Goal: Find specific page/section: Find specific page/section

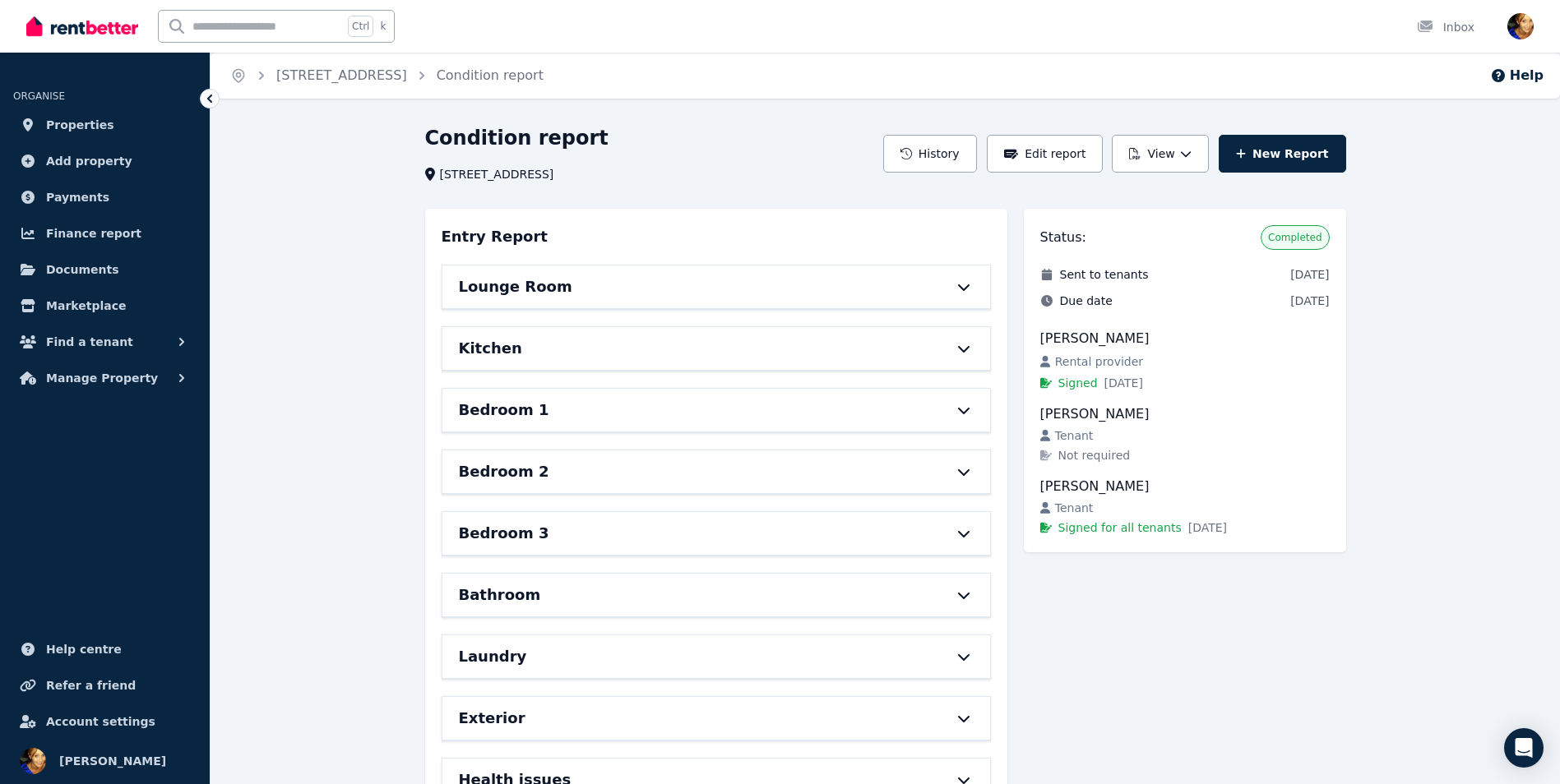
click at [658, 285] on div "Lounge Room" at bounding box center [693, 287] width 469 height 23
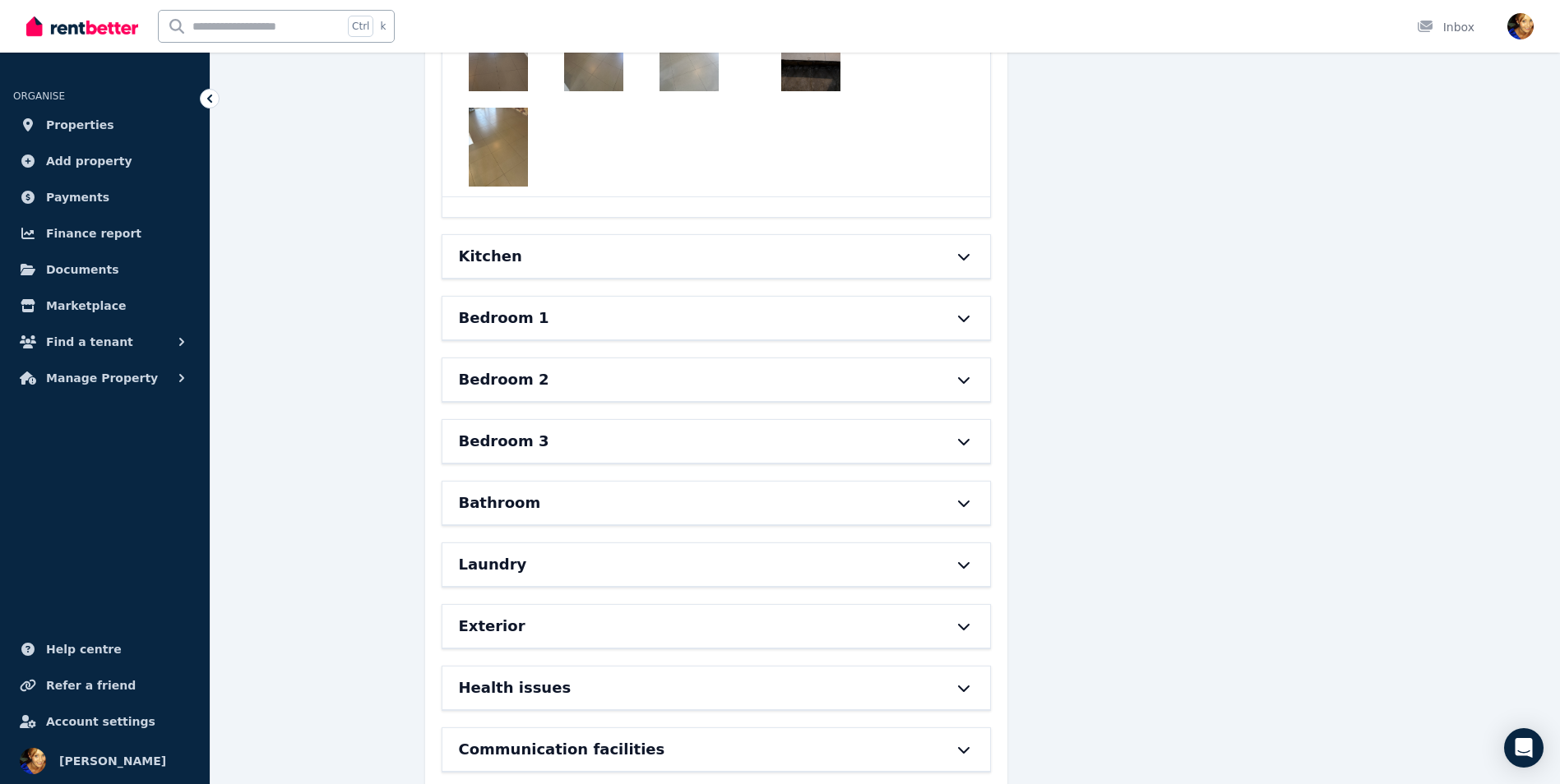
scroll to position [2733, 0]
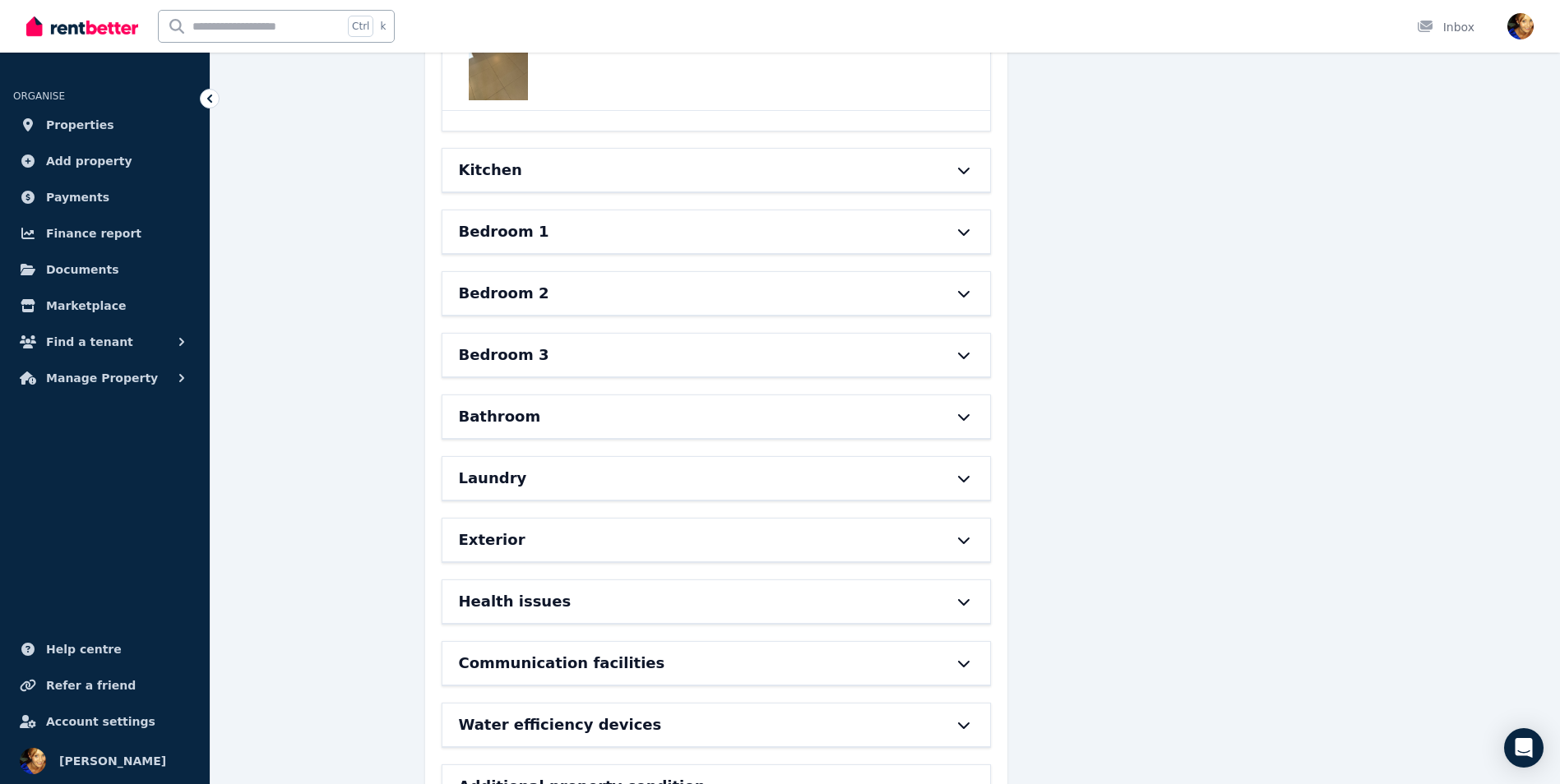
click at [586, 159] on div "Kitchen" at bounding box center [693, 170] width 469 height 23
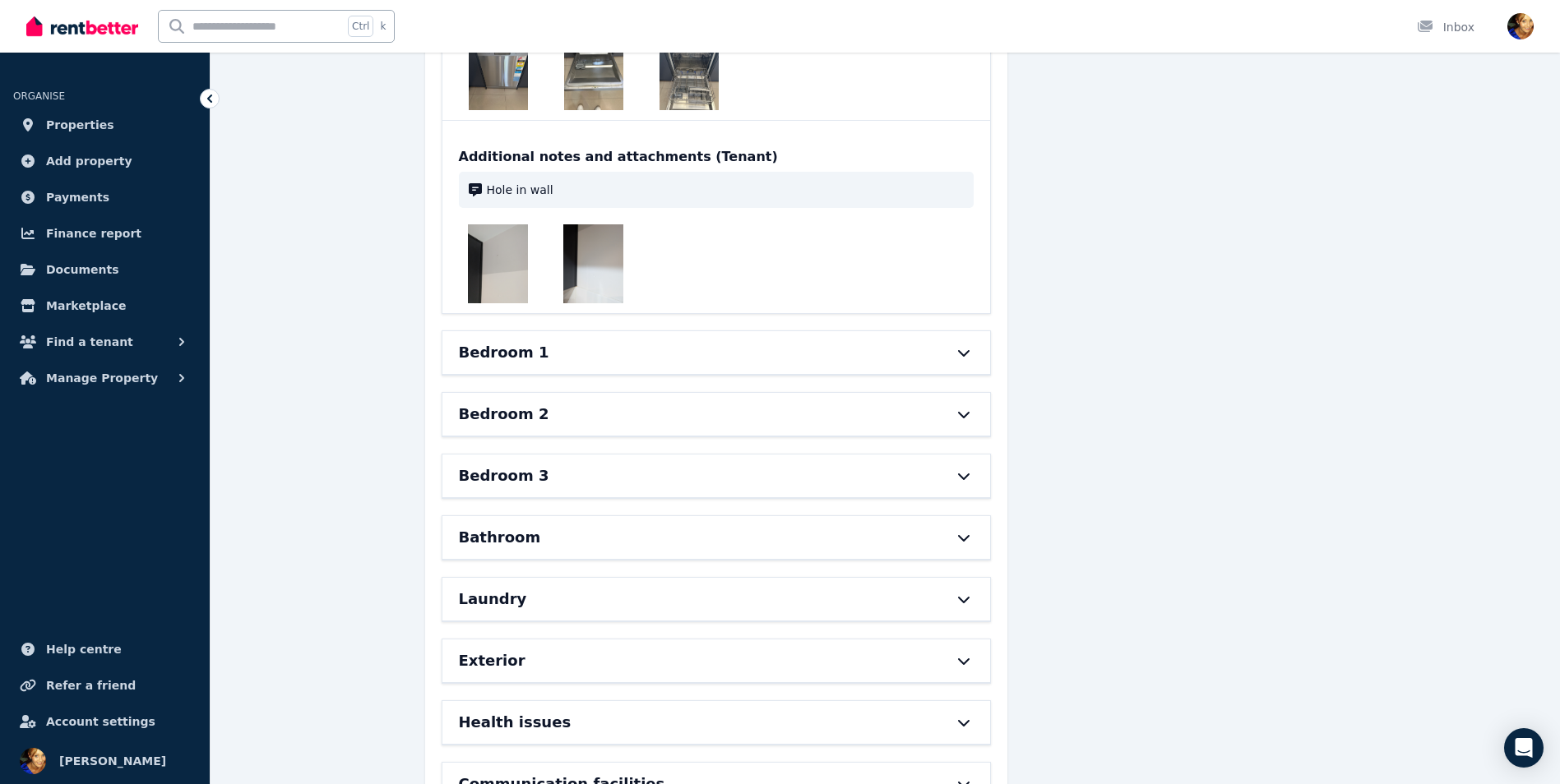
scroll to position [6795, 0]
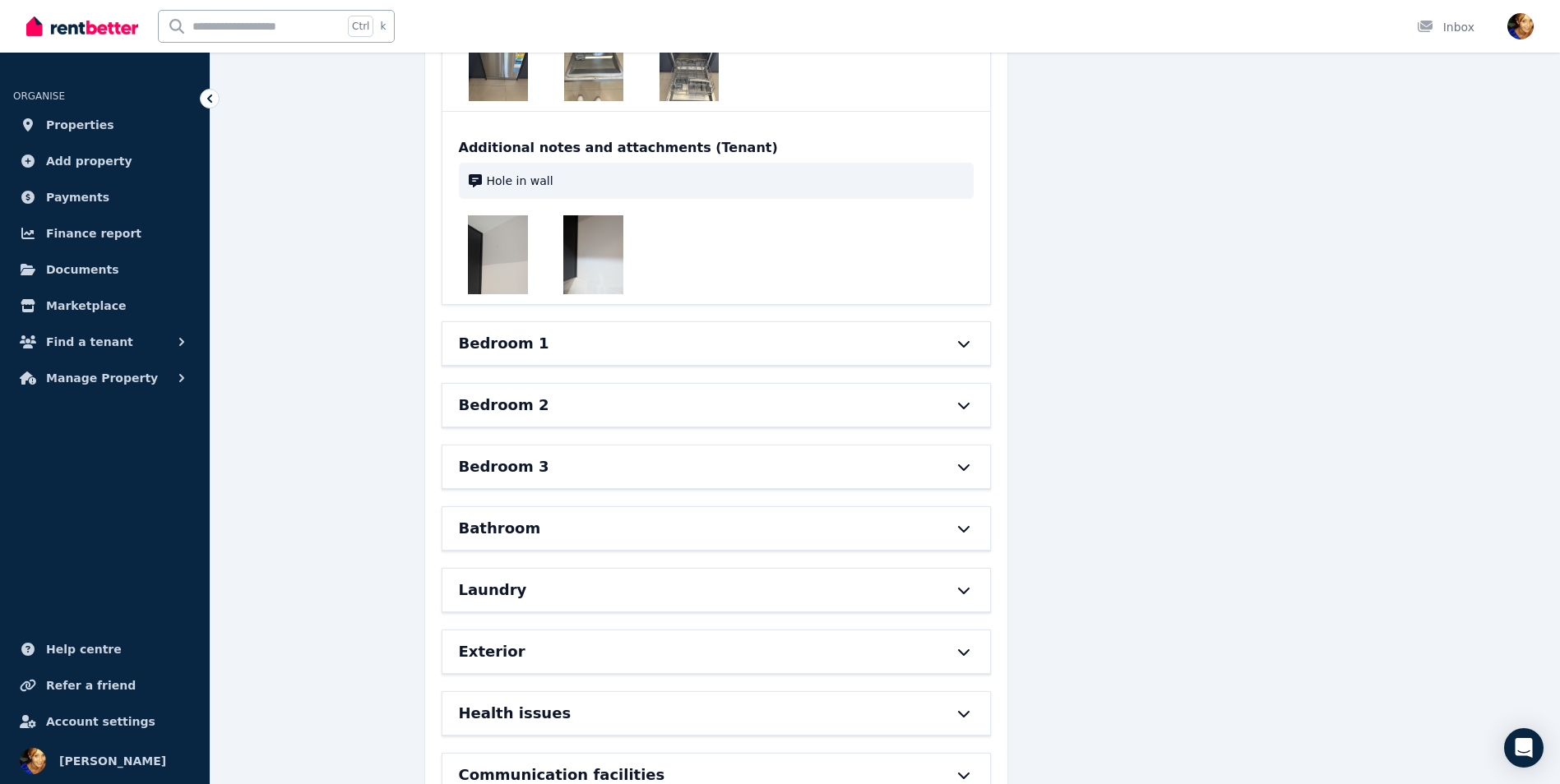
click at [534, 332] on h6 "Bedroom 1" at bounding box center [504, 343] width 91 height 23
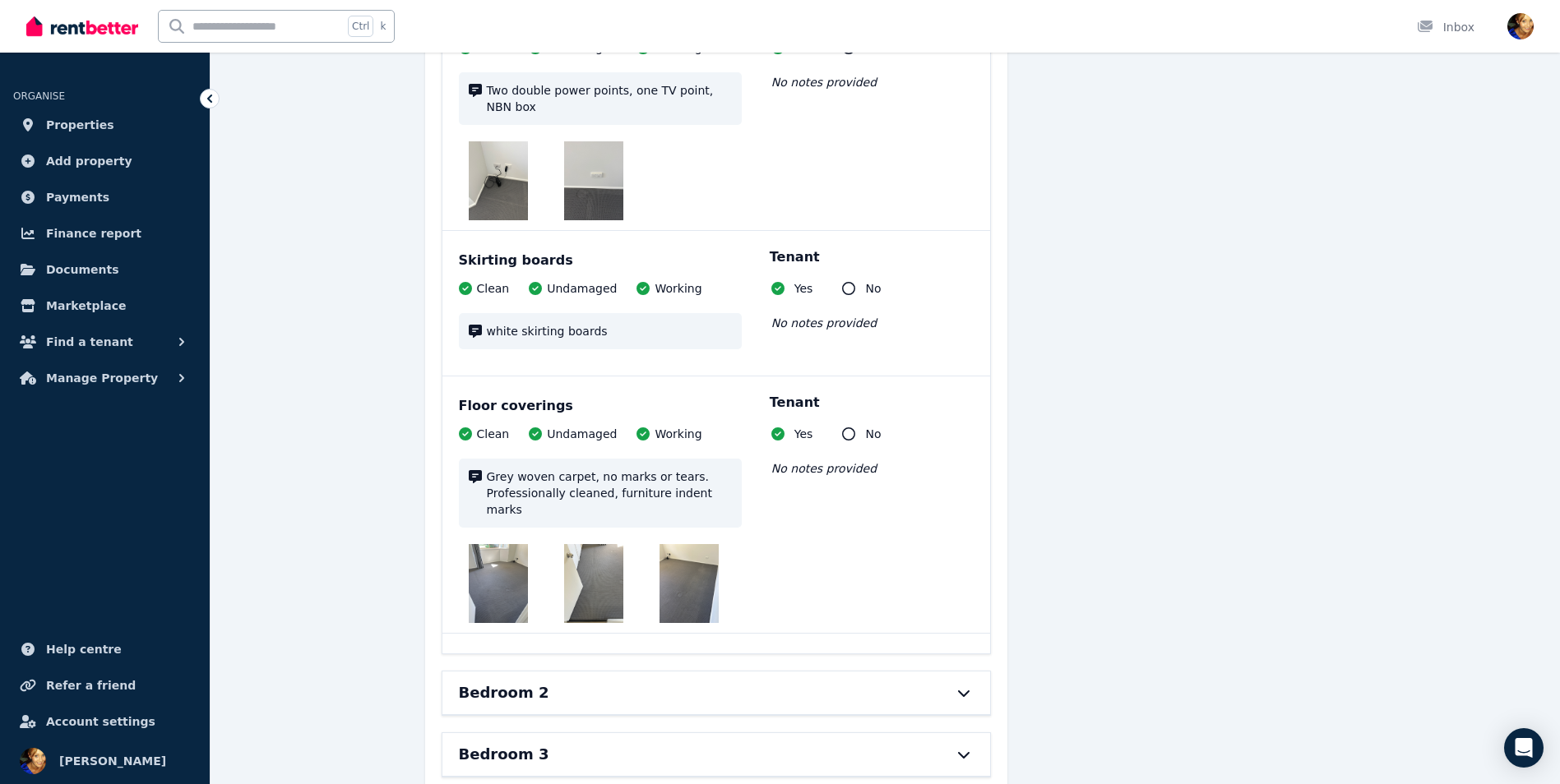
scroll to position [9027, 0]
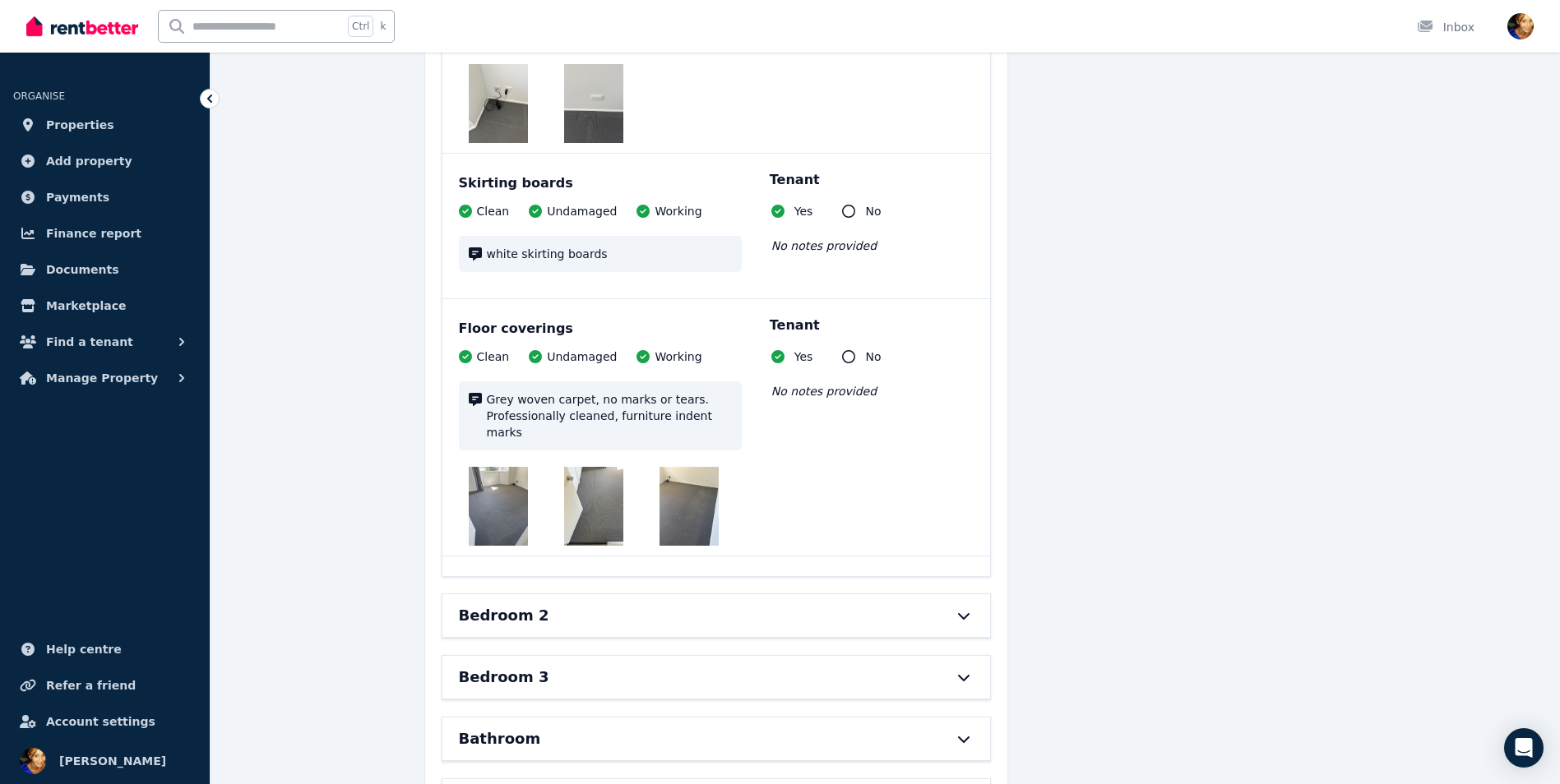
click at [613, 604] on div "Bedroom 2" at bounding box center [693, 616] width 469 height 23
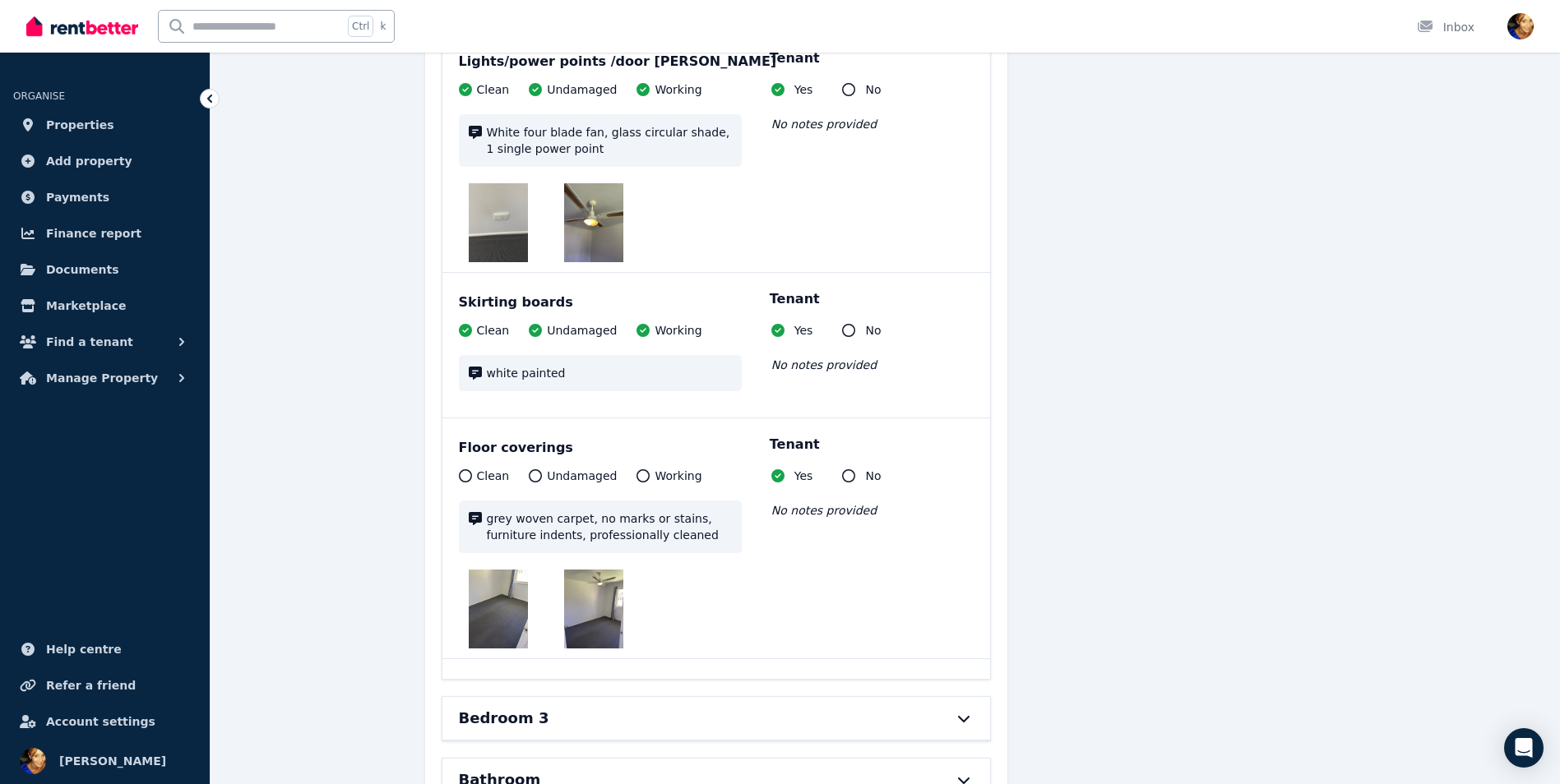
scroll to position [11668, 0]
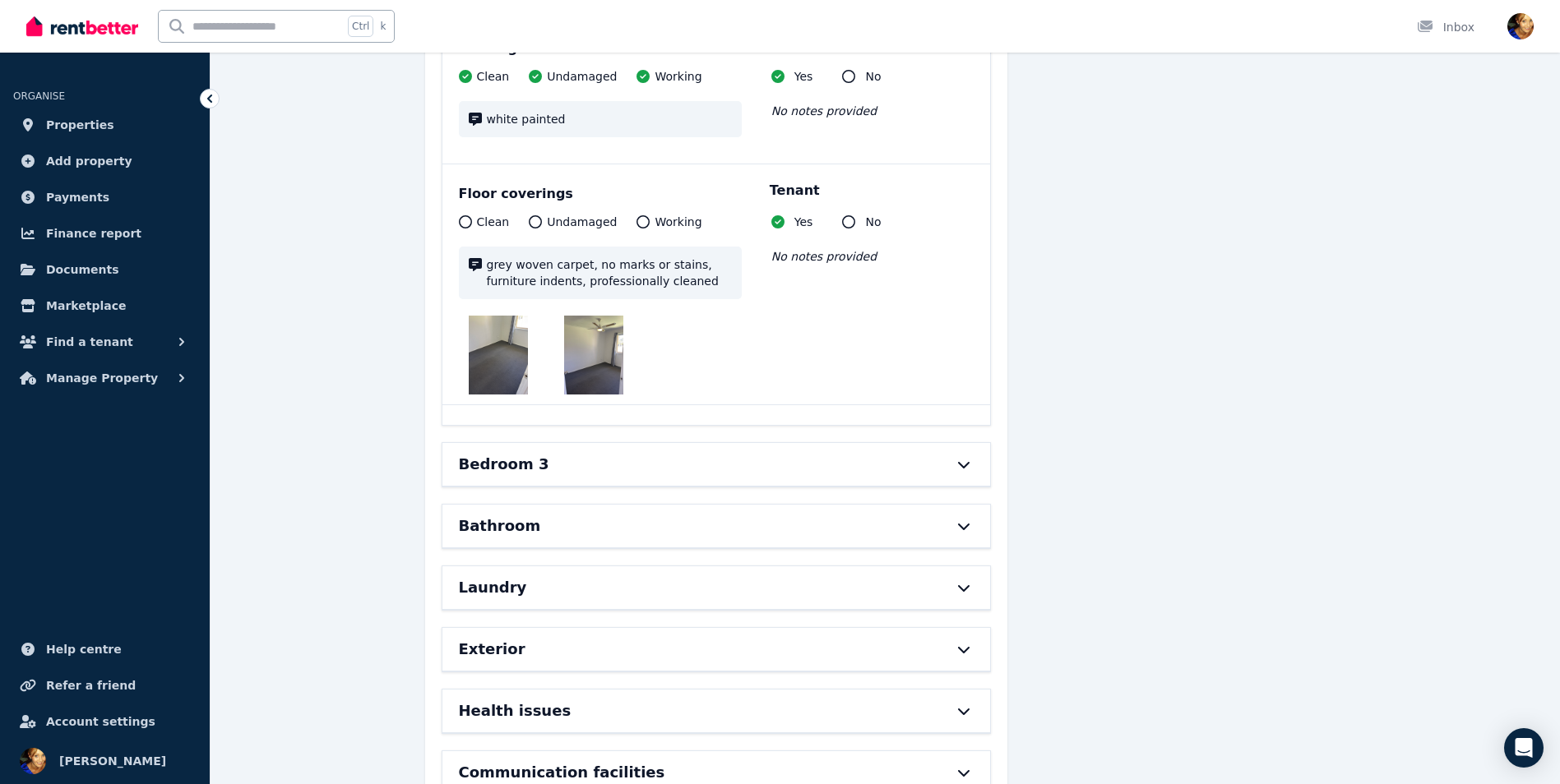
click at [629, 443] on div "Bedroom 3" at bounding box center [716, 464] width 548 height 43
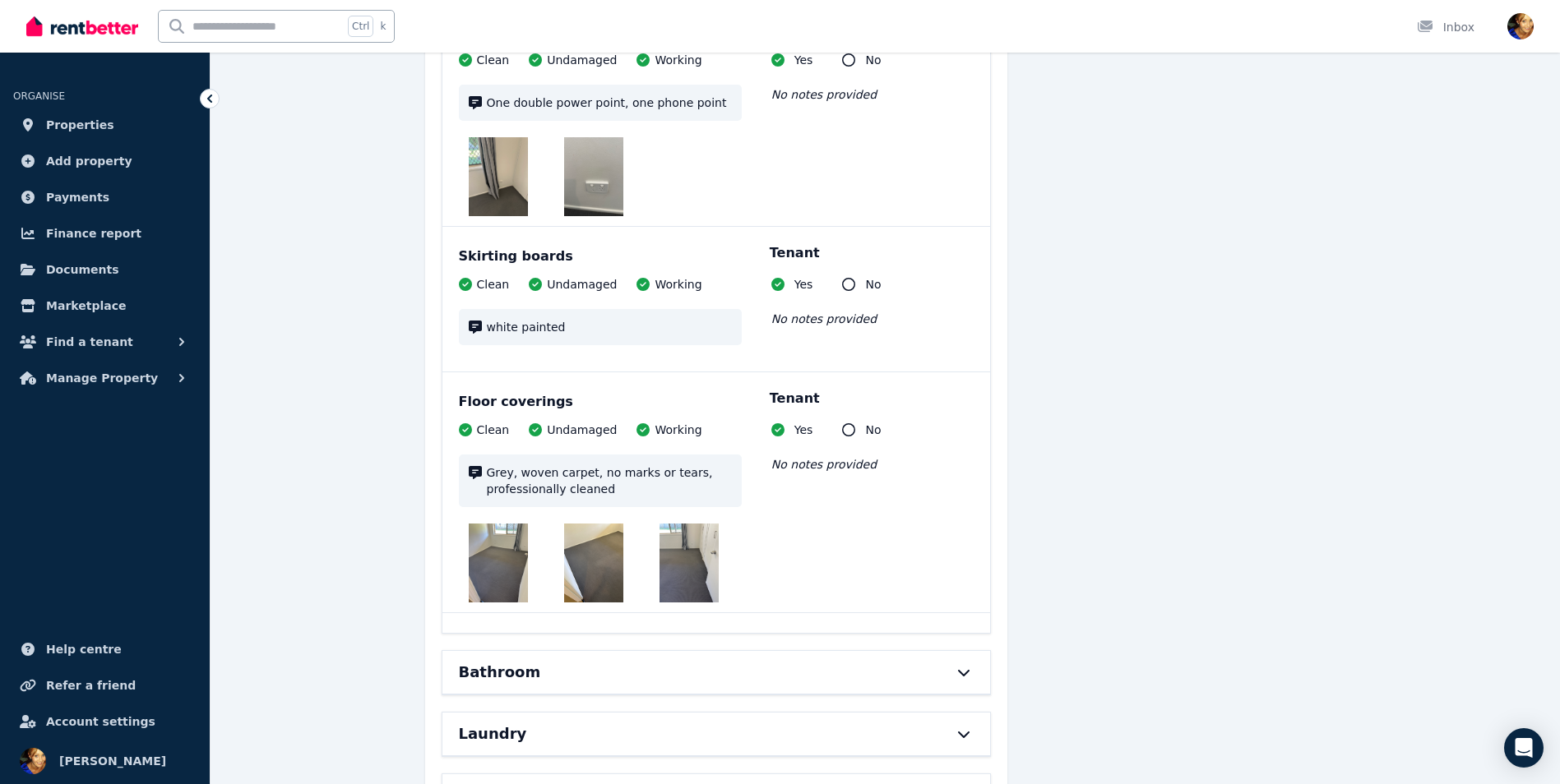
scroll to position [13918, 0]
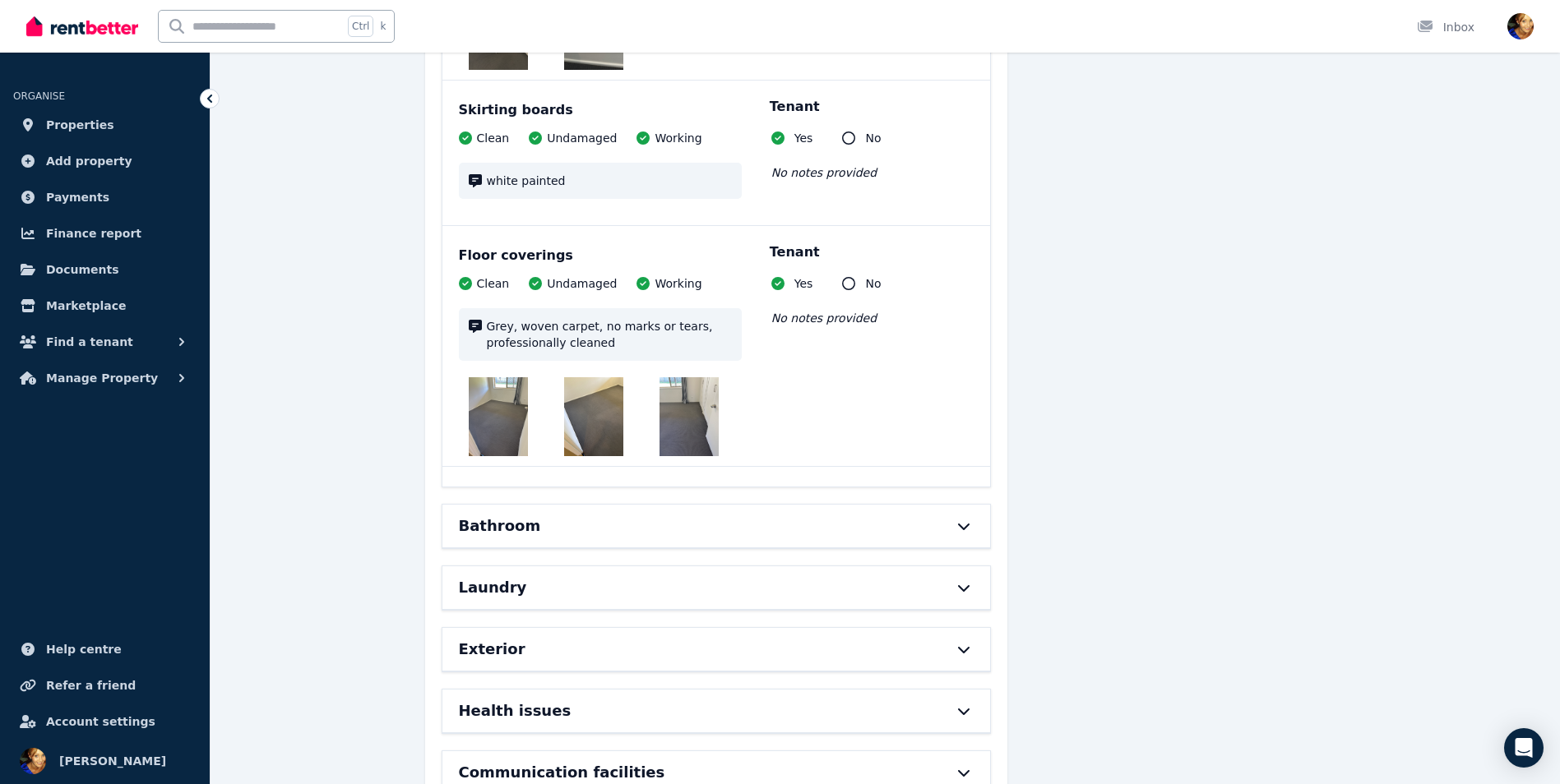
click at [583, 514] on div "Bathroom" at bounding box center [693, 526] width 469 height 23
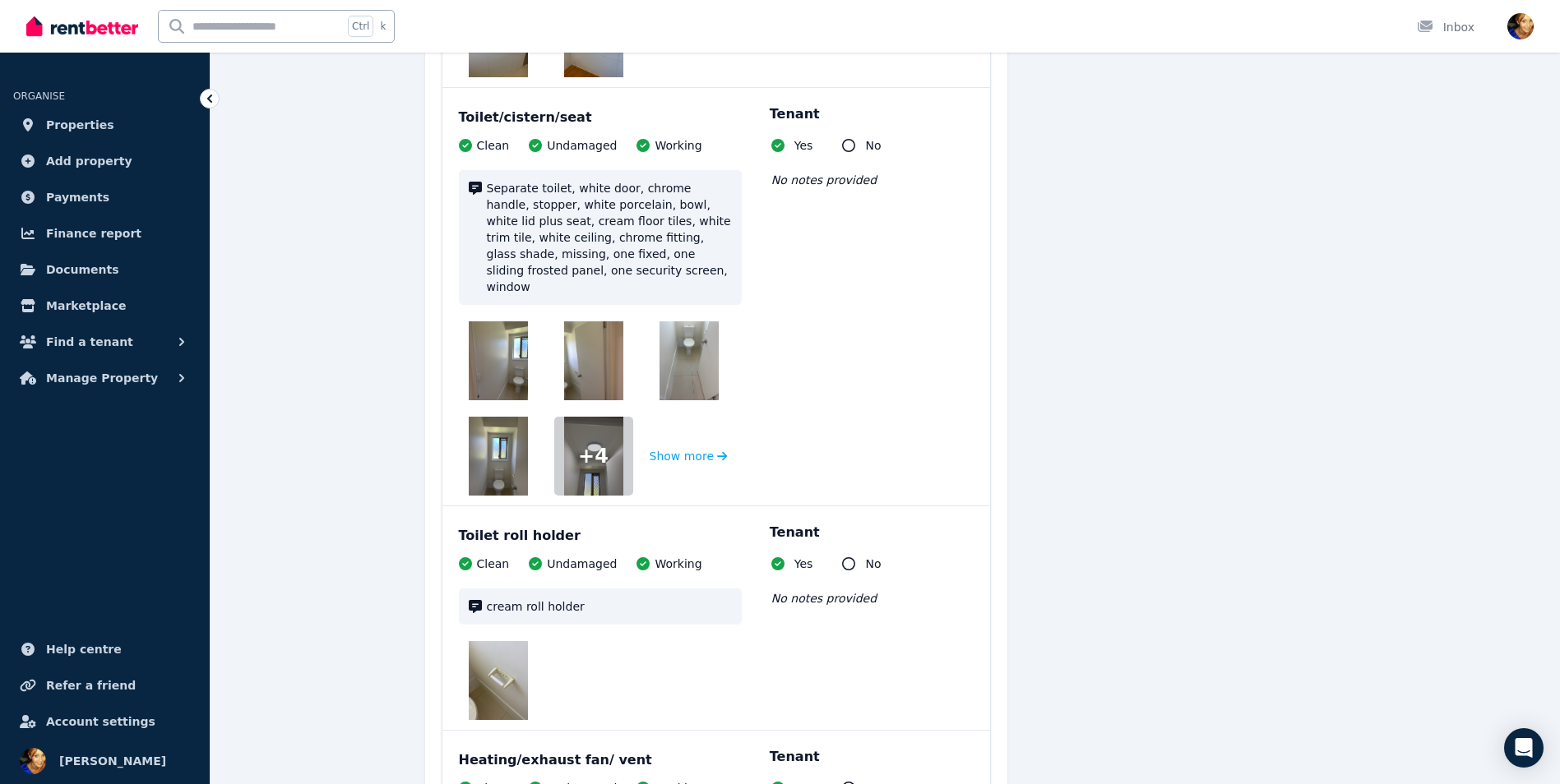
scroll to position [18014, 0]
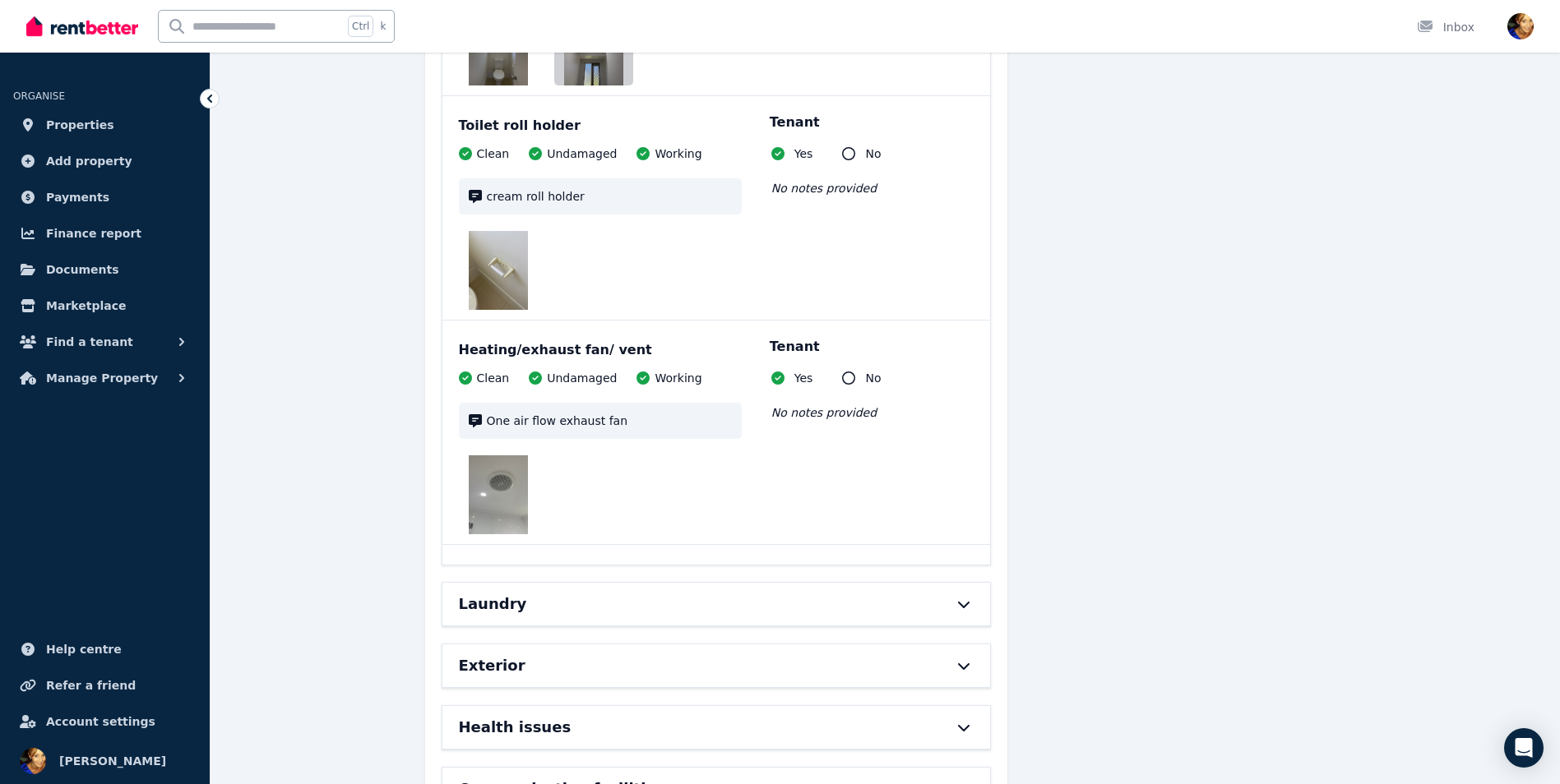
click at [537, 593] on div "Laundry" at bounding box center [693, 604] width 469 height 23
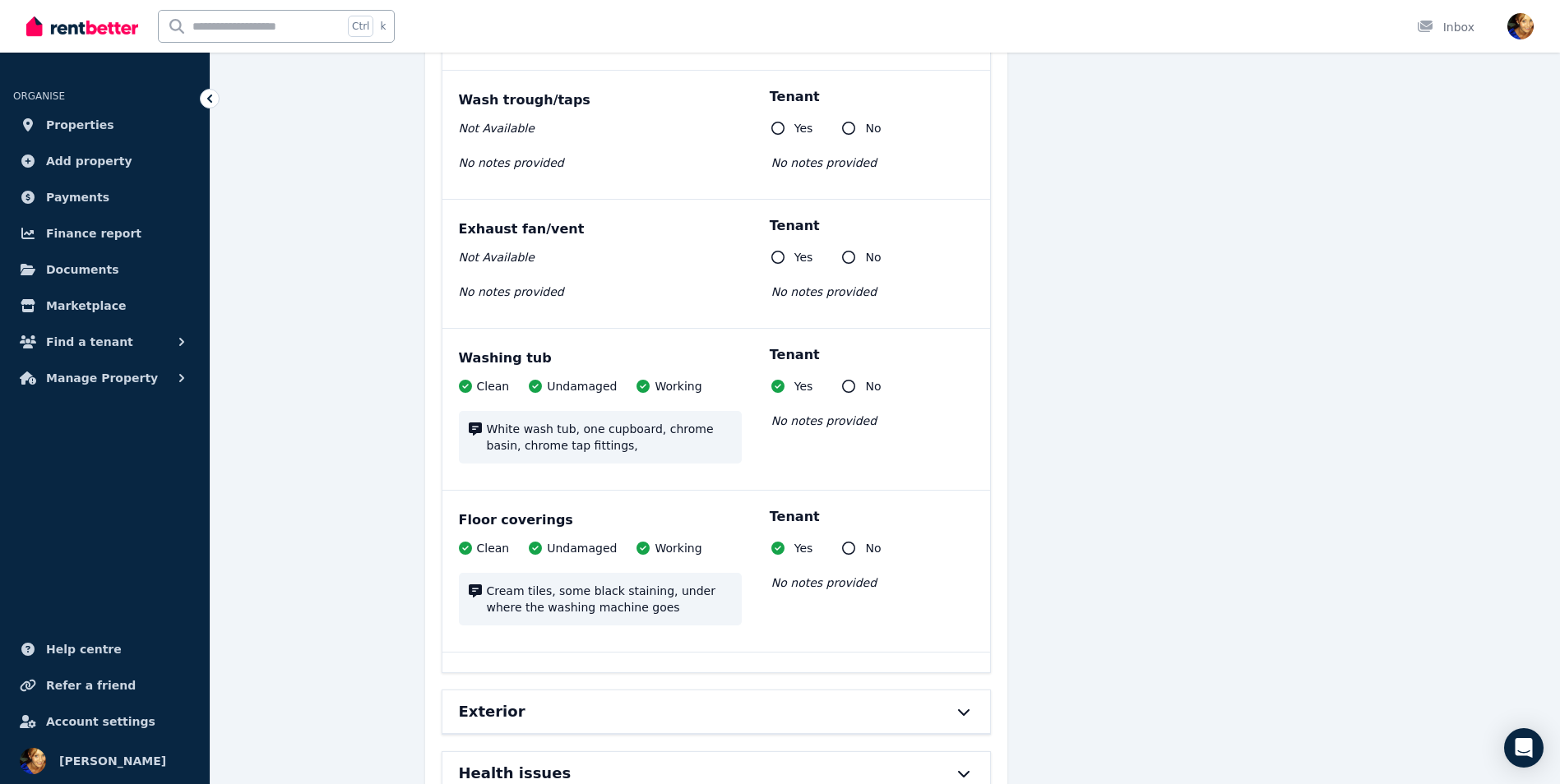
scroll to position [19887, 0]
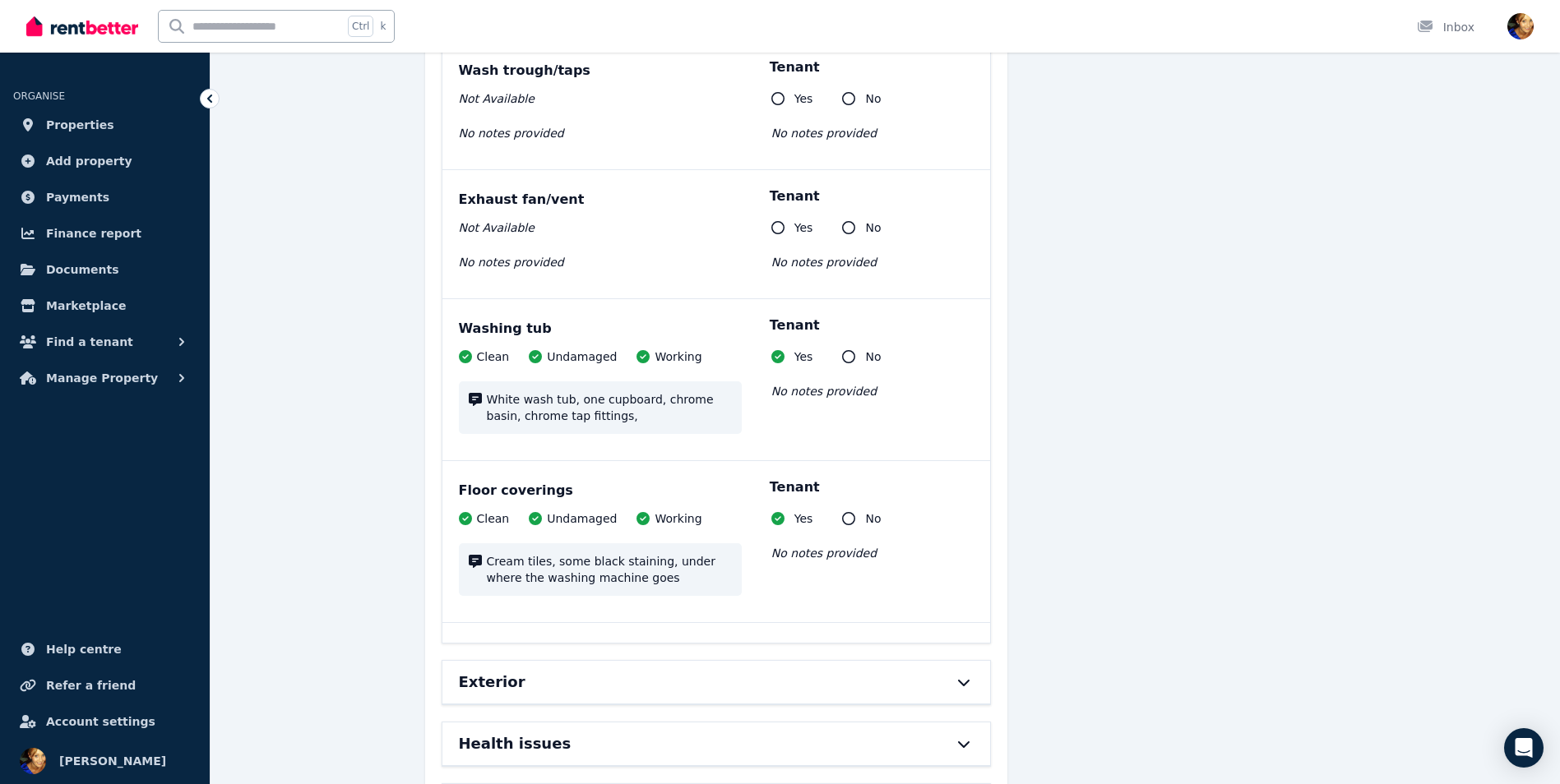
click at [548, 661] on div "Exterior" at bounding box center [716, 682] width 548 height 43
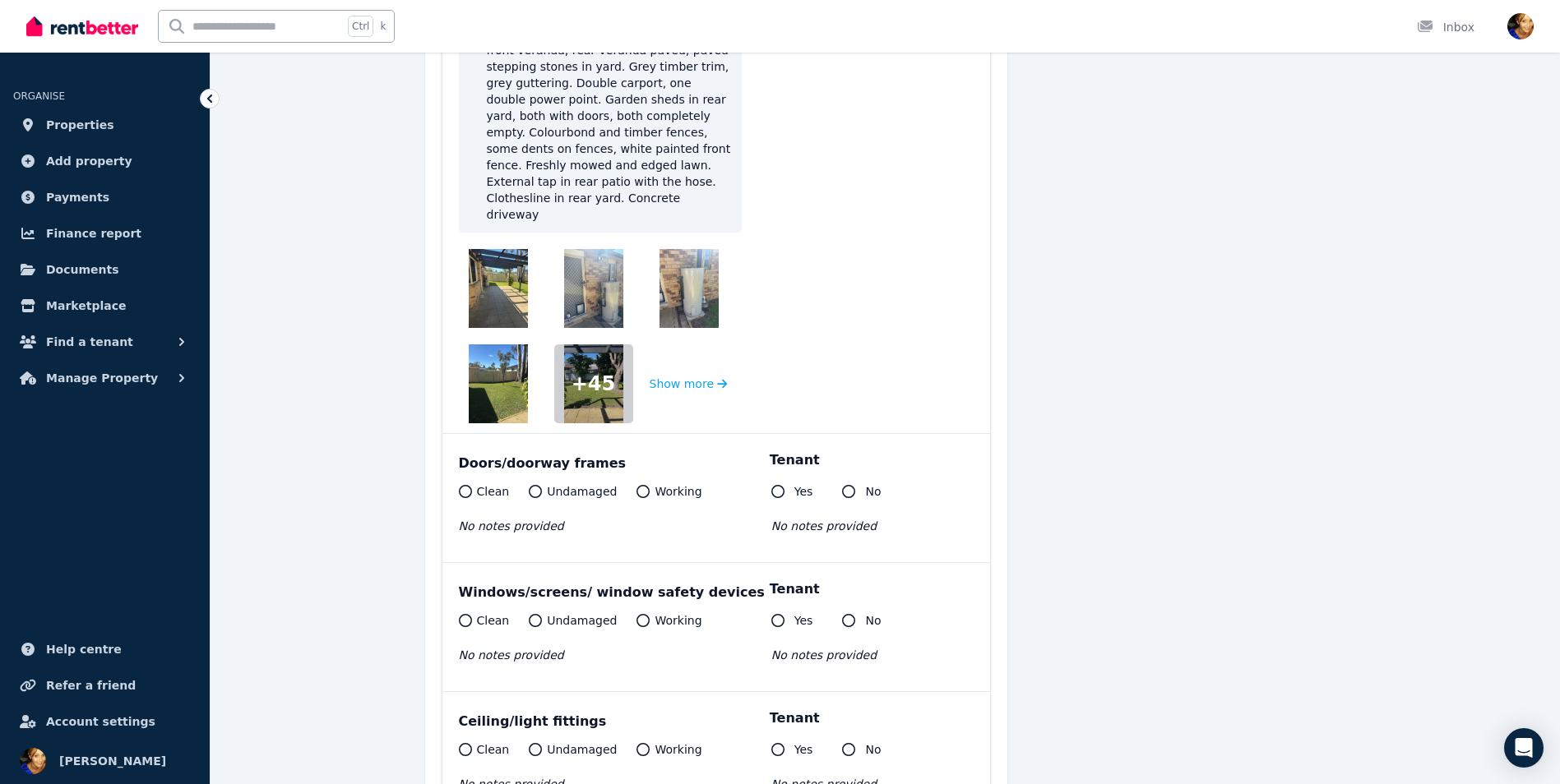
scroll to position [21112, 0]
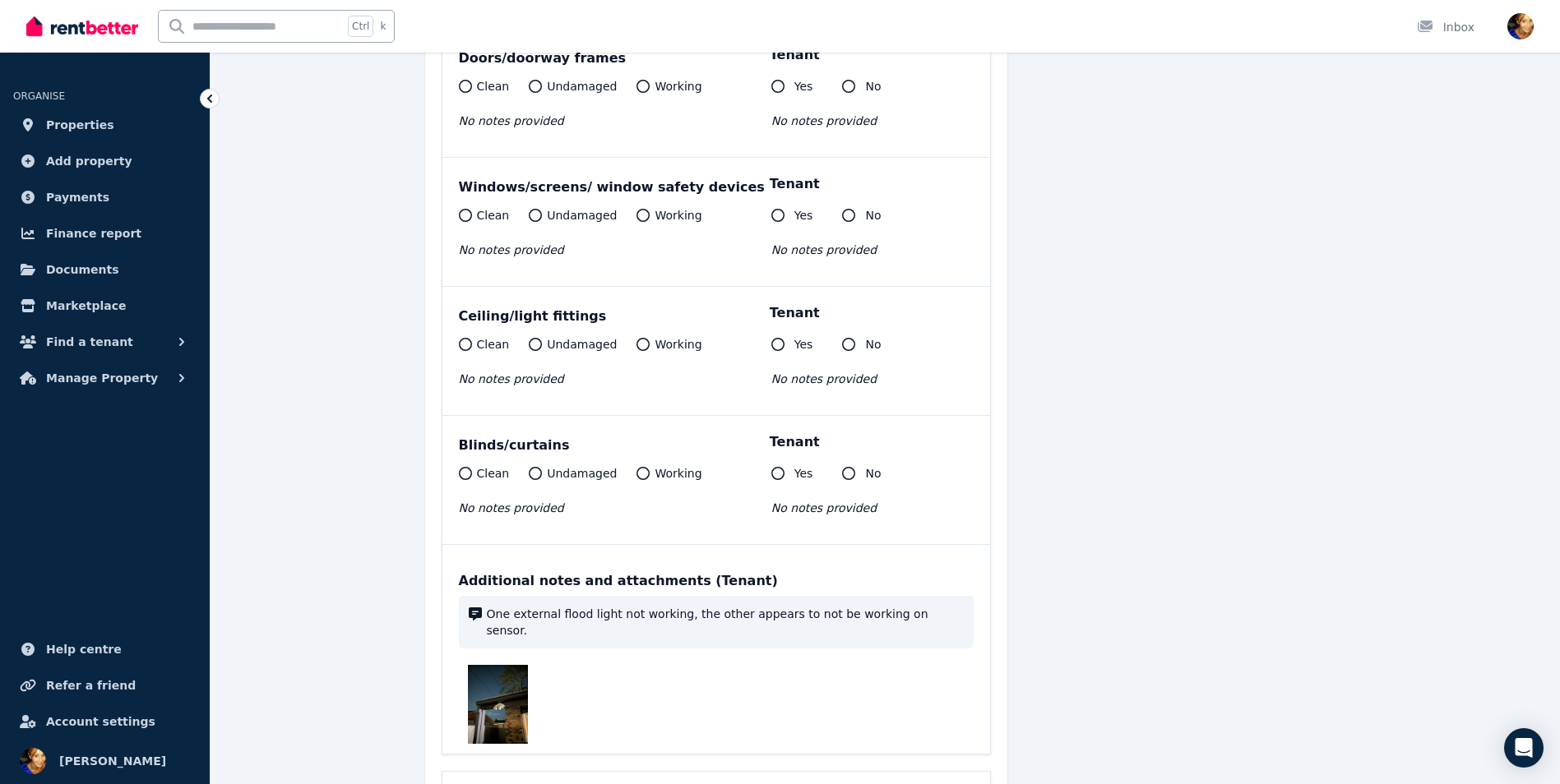
click at [678, 782] on div "Health issues" at bounding box center [693, 794] width 469 height 23
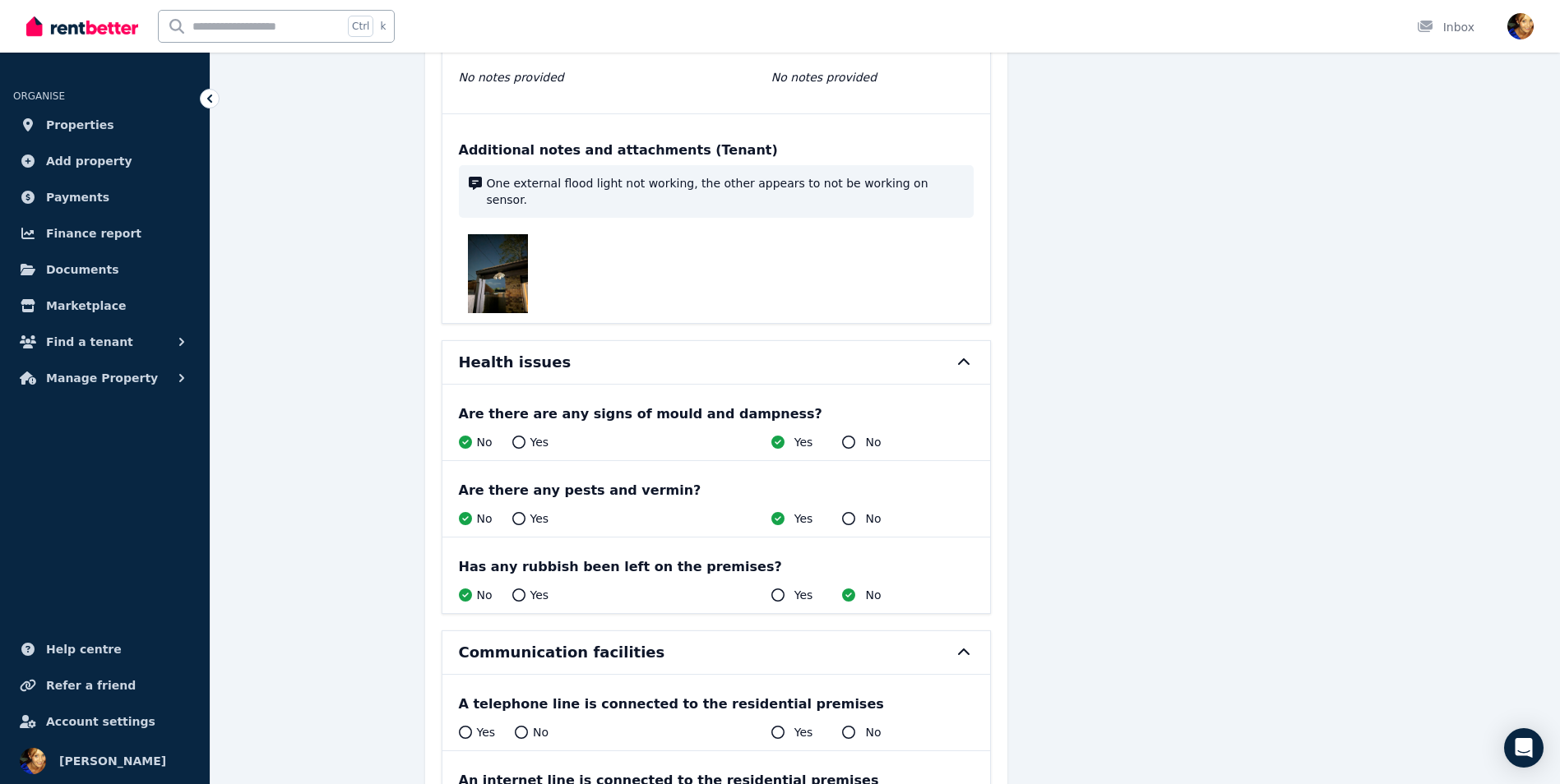
scroll to position [21900, 0]
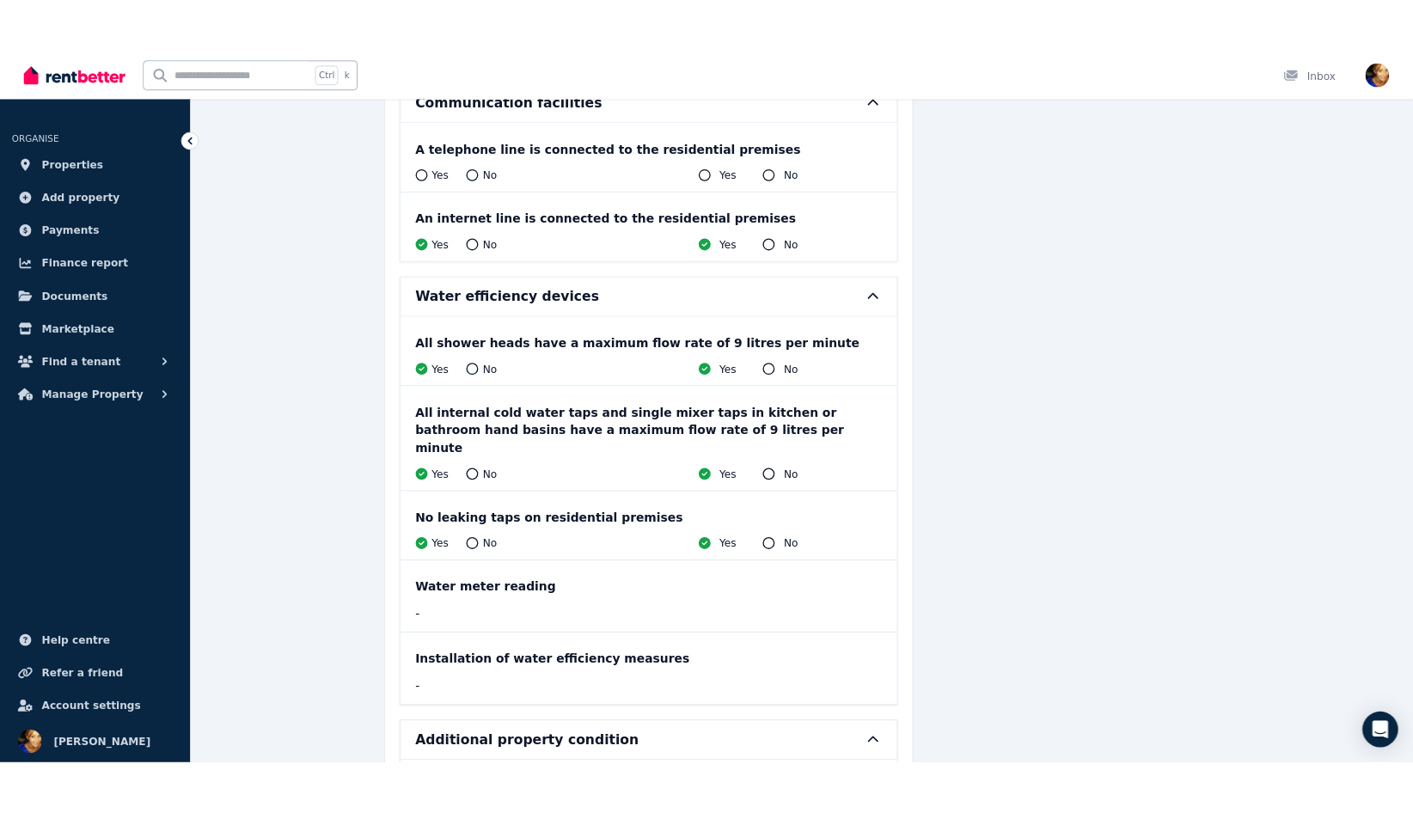
scroll to position [0, 0]
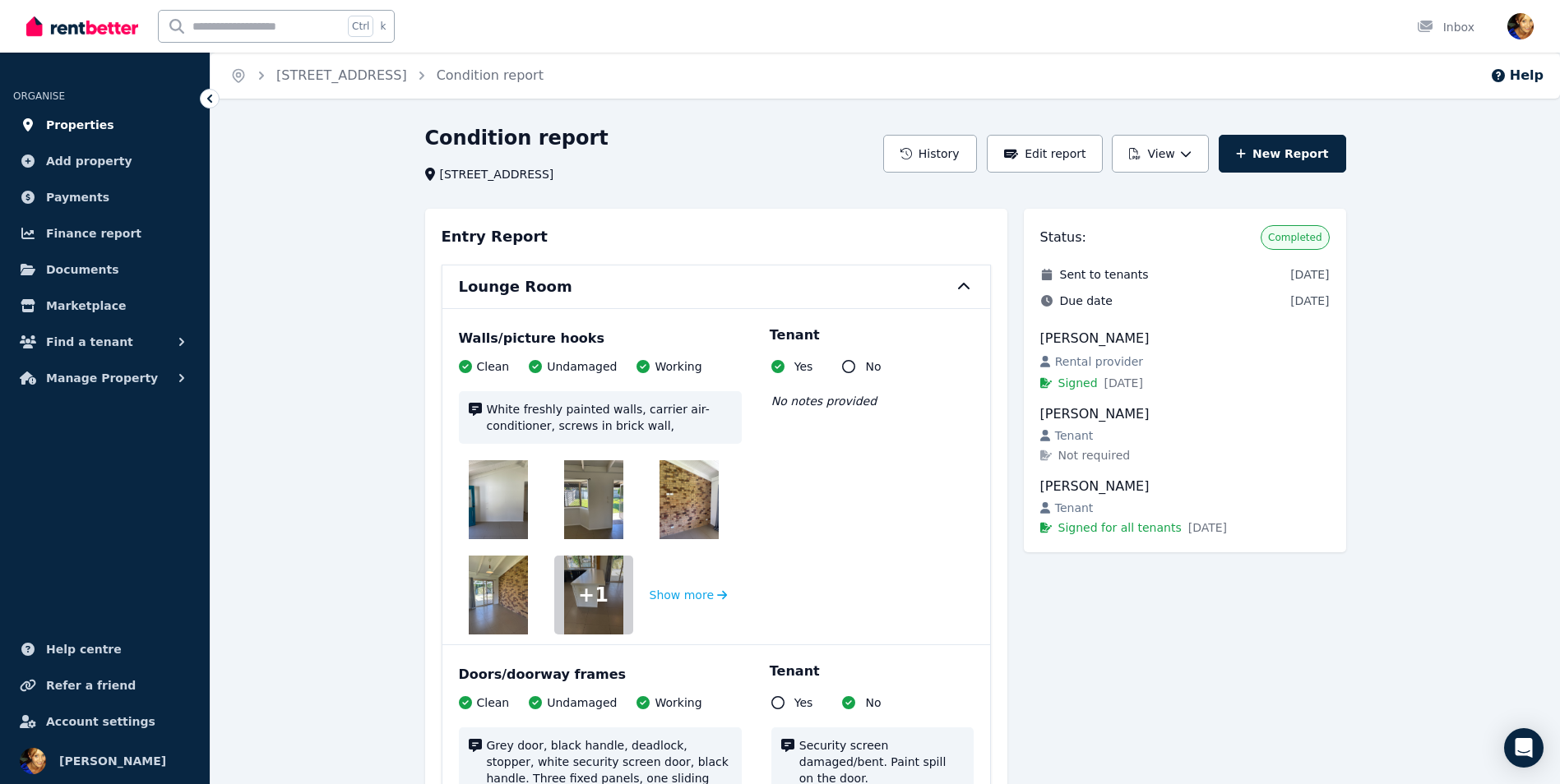
click at [118, 125] on link "Properties" at bounding box center [105, 124] width 184 height 33
